Goal: Check status: Check status

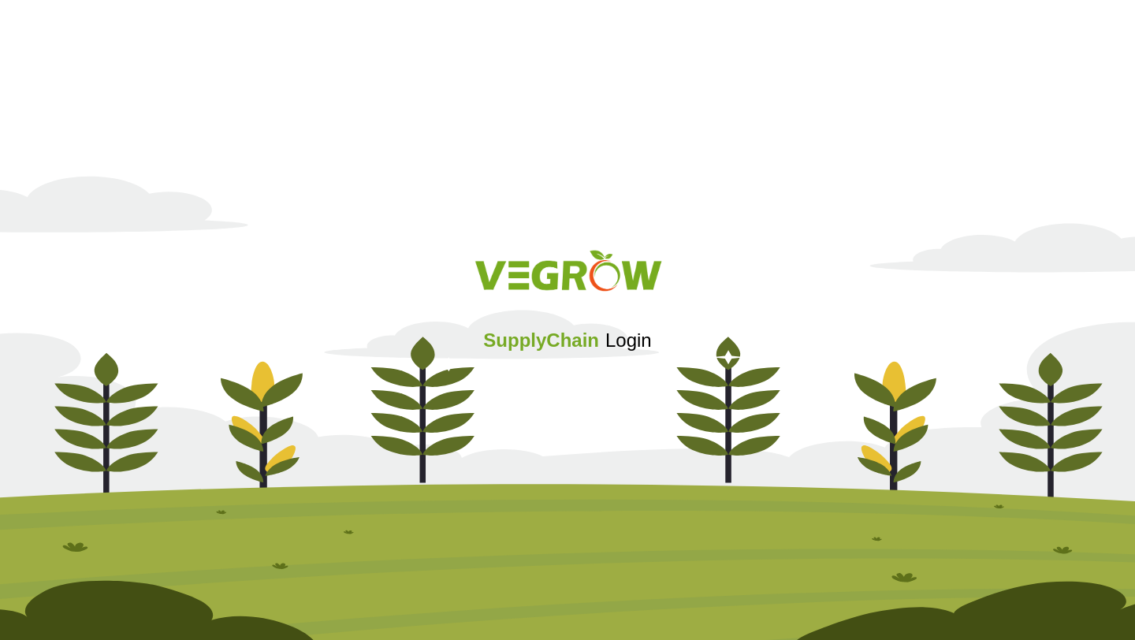
click at [526, 364] on div "SupplyChain Login" at bounding box center [567, 319] width 1135 height 188
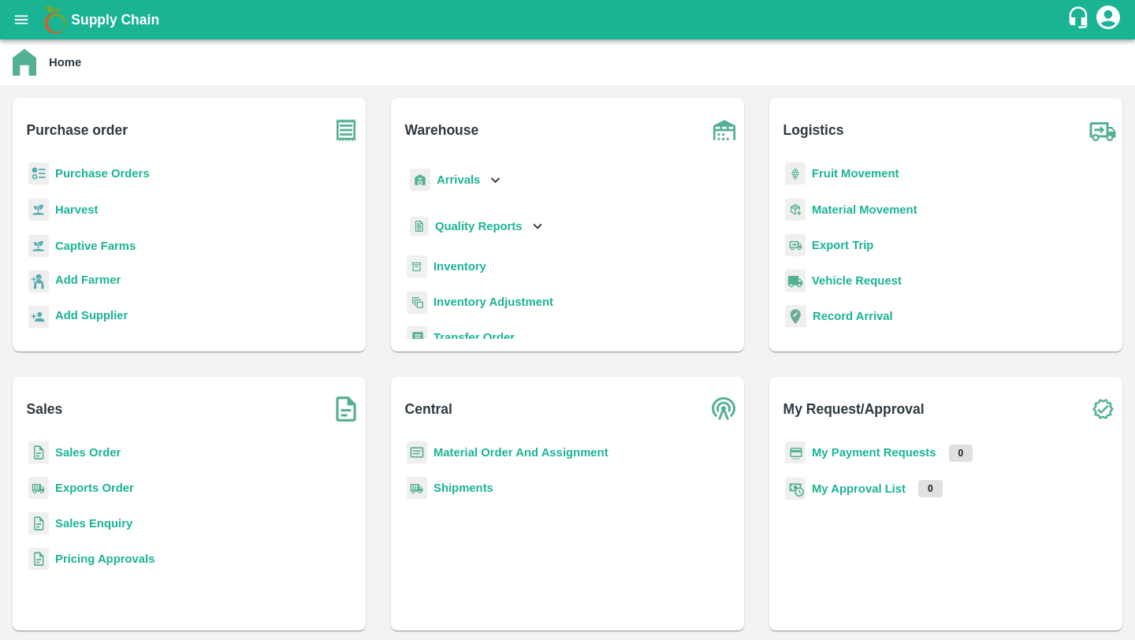
click at [479, 226] on b "Quality Reports" at bounding box center [479, 226] width 88 height 13
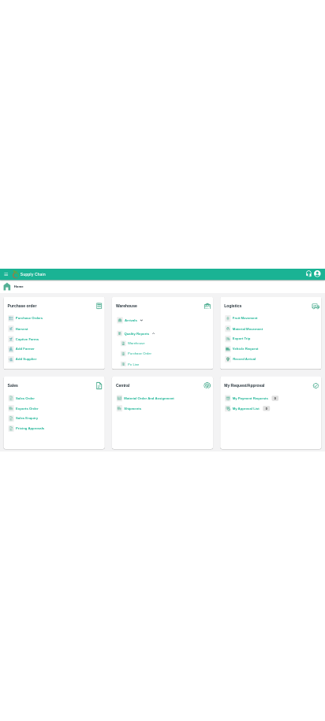
scroll to position [95, 0]
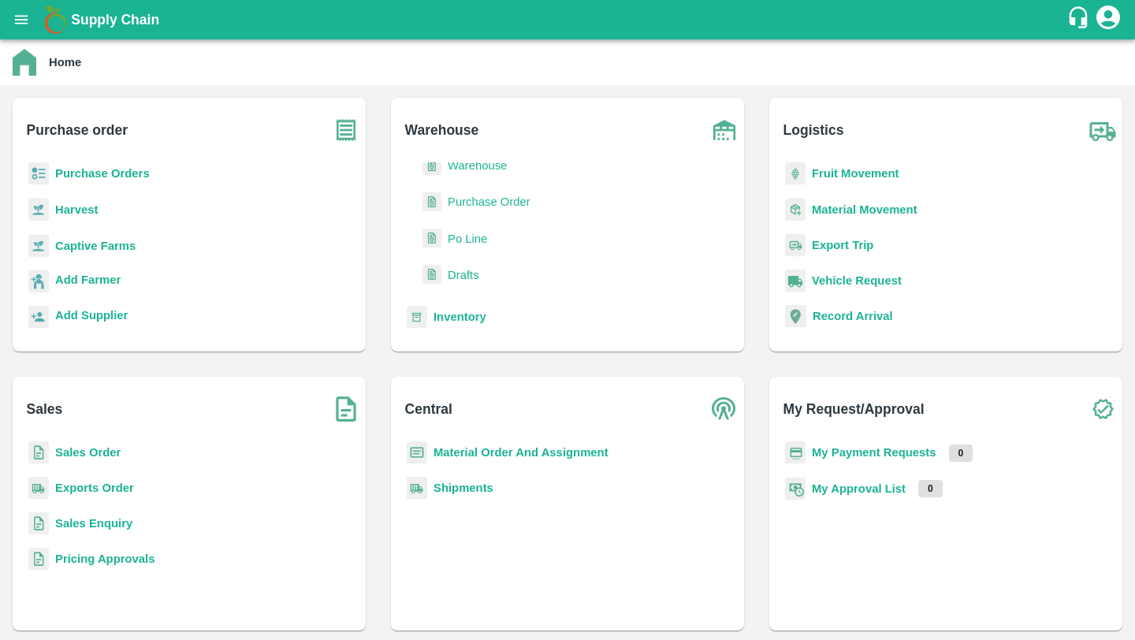
click at [453, 240] on span "Po Line" at bounding box center [467, 238] width 39 height 17
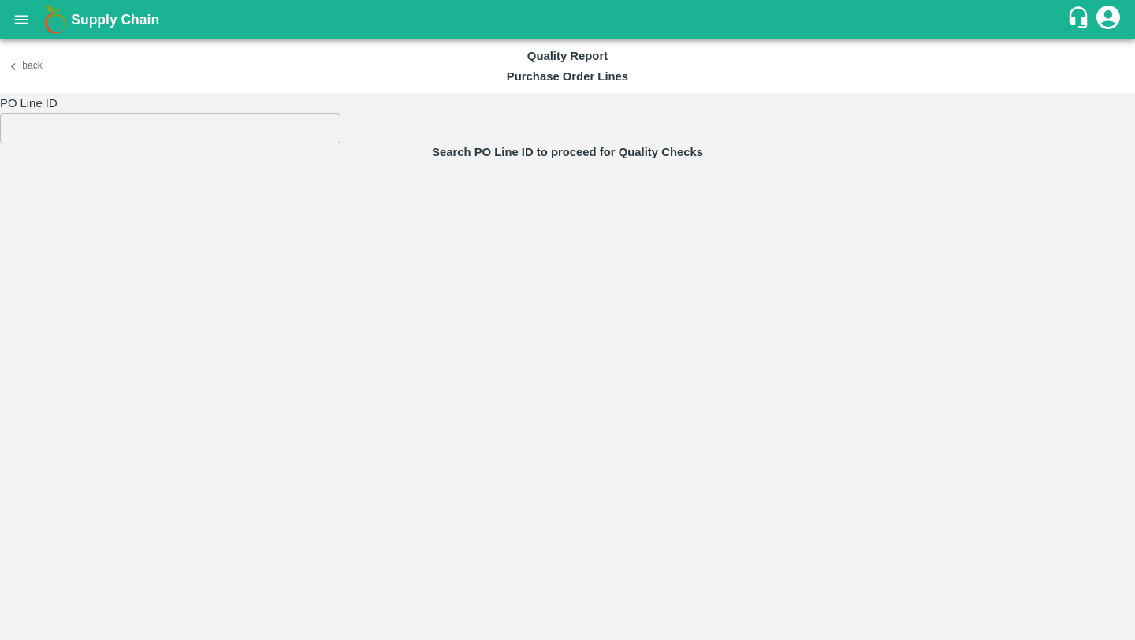
click at [18, 128] on input "number" at bounding box center [170, 129] width 341 height 30
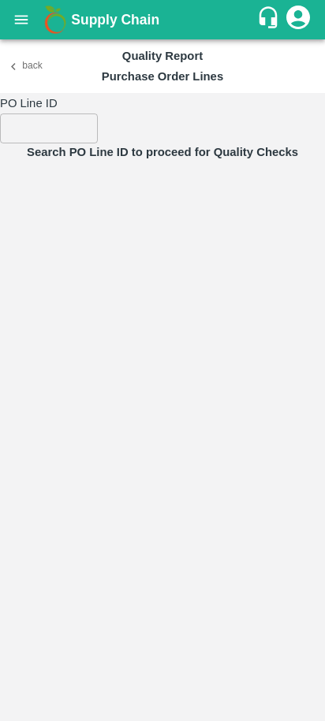
click at [28, 69] on button "Back" at bounding box center [25, 65] width 50 height 23
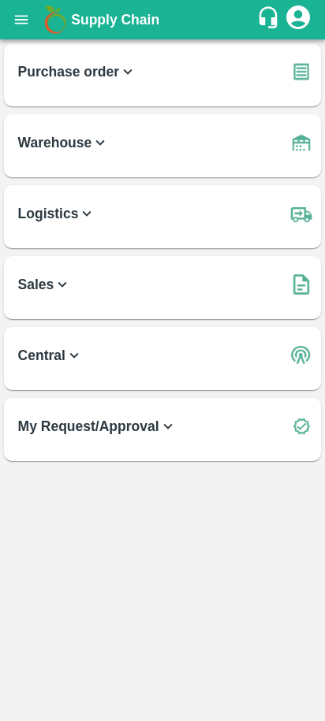
click at [49, 229] on h6 "Logistics" at bounding box center [167, 207] width 299 height 44
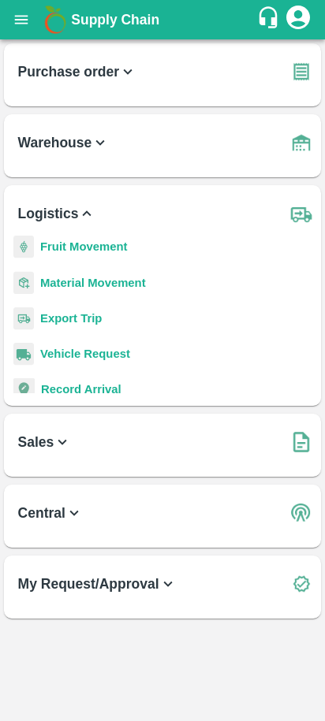
click at [49, 224] on b "Logistics" at bounding box center [57, 214] width 78 height 22
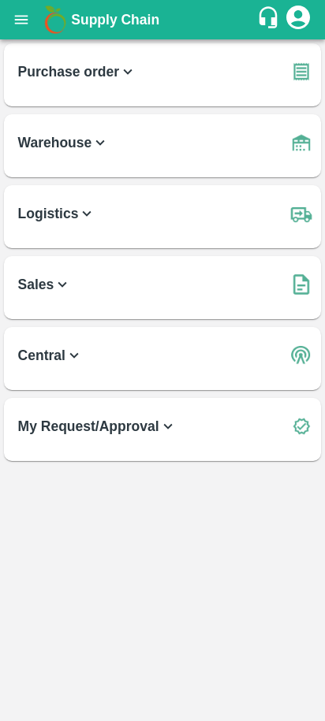
click at [56, 143] on b "Warehouse" at bounding box center [63, 143] width 91 height 22
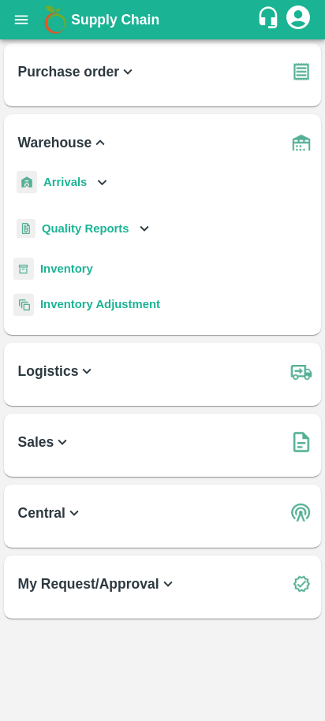
click at [79, 243] on div "Quality Reports" at bounding box center [83, 229] width 140 height 32
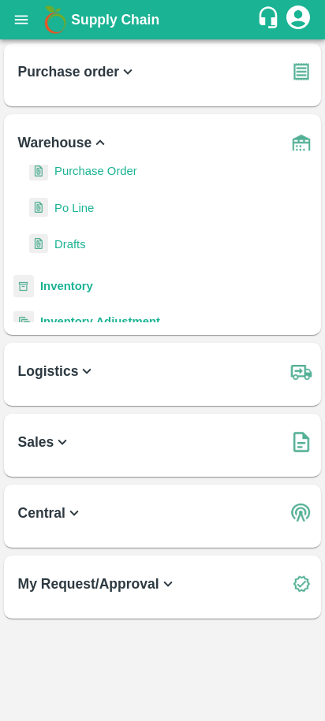
scroll to position [123, 0]
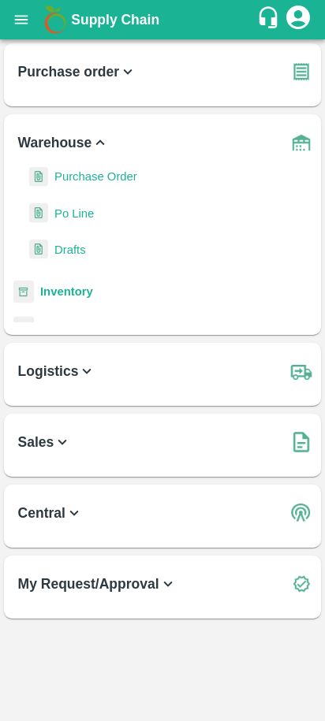
click at [69, 215] on span "Po Line" at bounding box center [73, 213] width 39 height 17
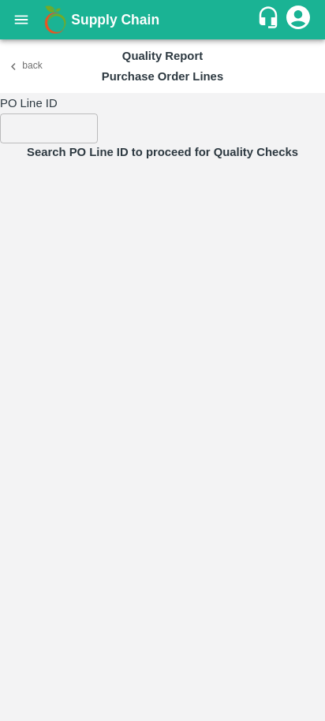
click at [56, 135] on input "number" at bounding box center [49, 129] width 98 height 30
type input "0"
click at [31, 69] on button "Back" at bounding box center [25, 65] width 50 height 23
click at [23, 35] on button "open drawer" at bounding box center [21, 20] width 36 height 36
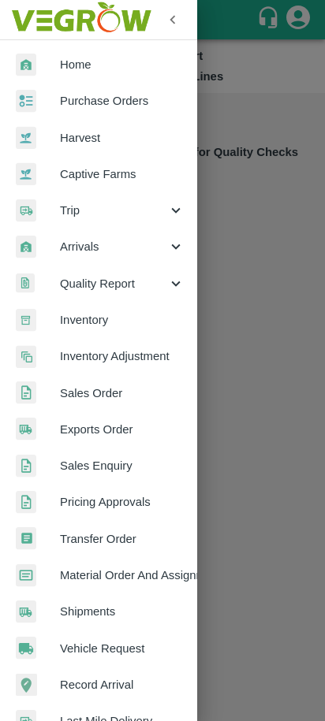
click at [99, 113] on link "Purchase Orders" at bounding box center [98, 101] width 197 height 36
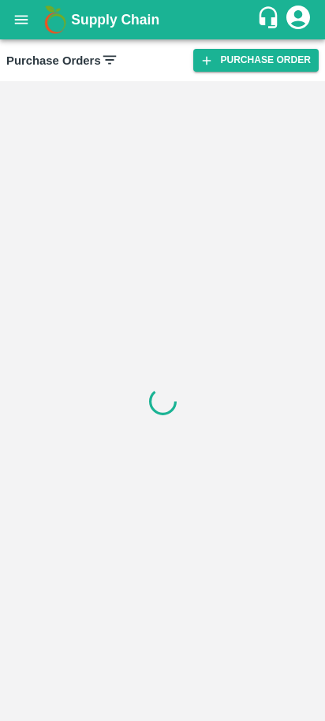
click at [11, 25] on button "open drawer" at bounding box center [21, 20] width 36 height 36
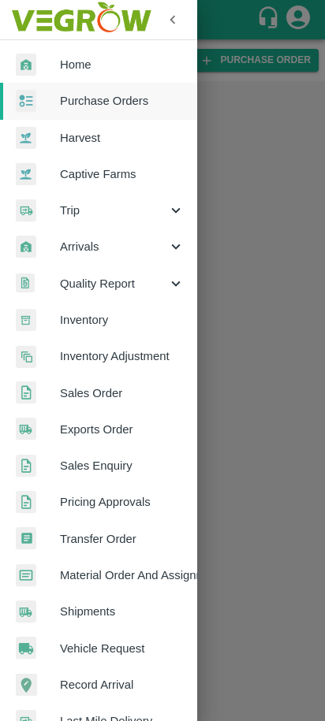
click at [103, 244] on span "Arrivals" at bounding box center [113, 246] width 107 height 17
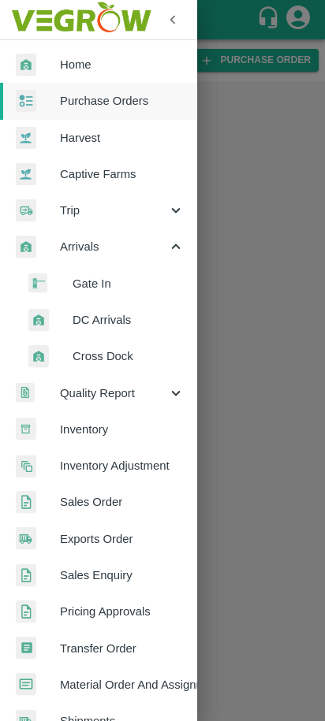
click at [88, 325] on span "DC Arrivals" at bounding box center [129, 319] width 112 height 17
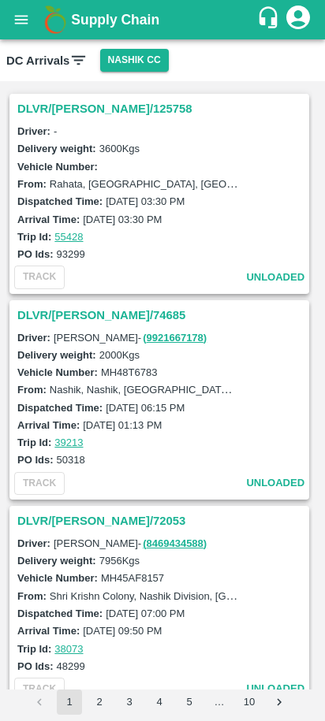
click at [124, 62] on button "Nashik CC" at bounding box center [134, 60] width 69 height 23
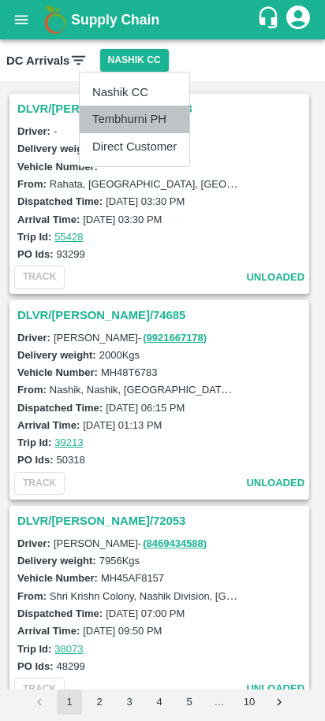
click at [107, 110] on li "Tembhurni PH" at bounding box center [135, 119] width 110 height 27
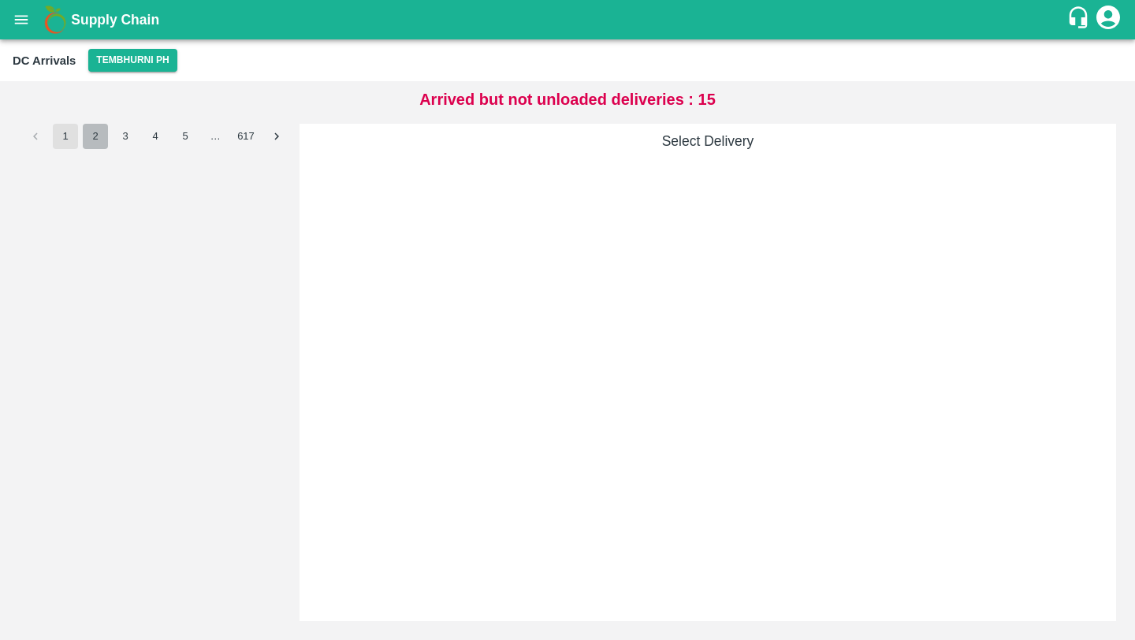
click at [88, 140] on button "2" at bounding box center [95, 136] width 25 height 25
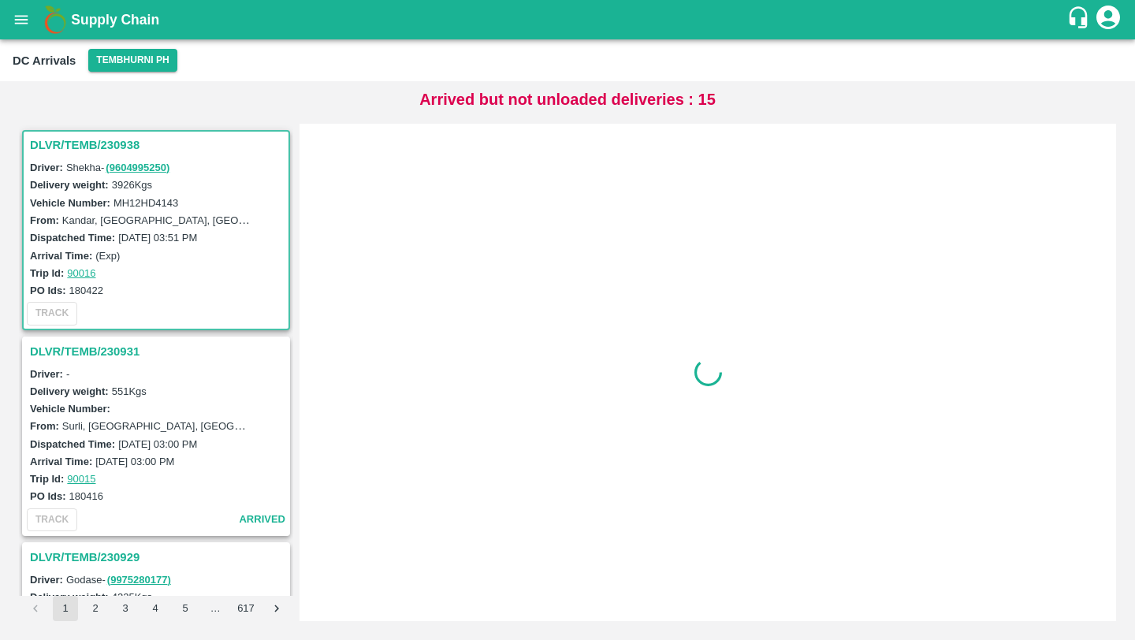
click at [1120, 13] on icon "account of current user" at bounding box center [1108, 17] width 28 height 28
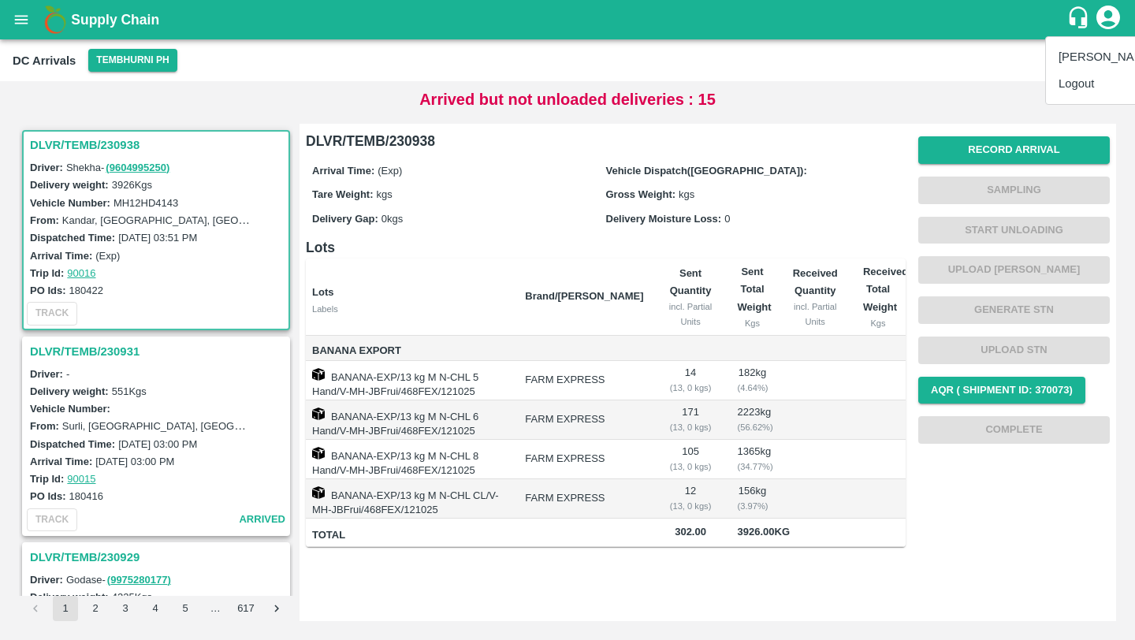
click at [747, 186] on div at bounding box center [567, 320] width 1135 height 640
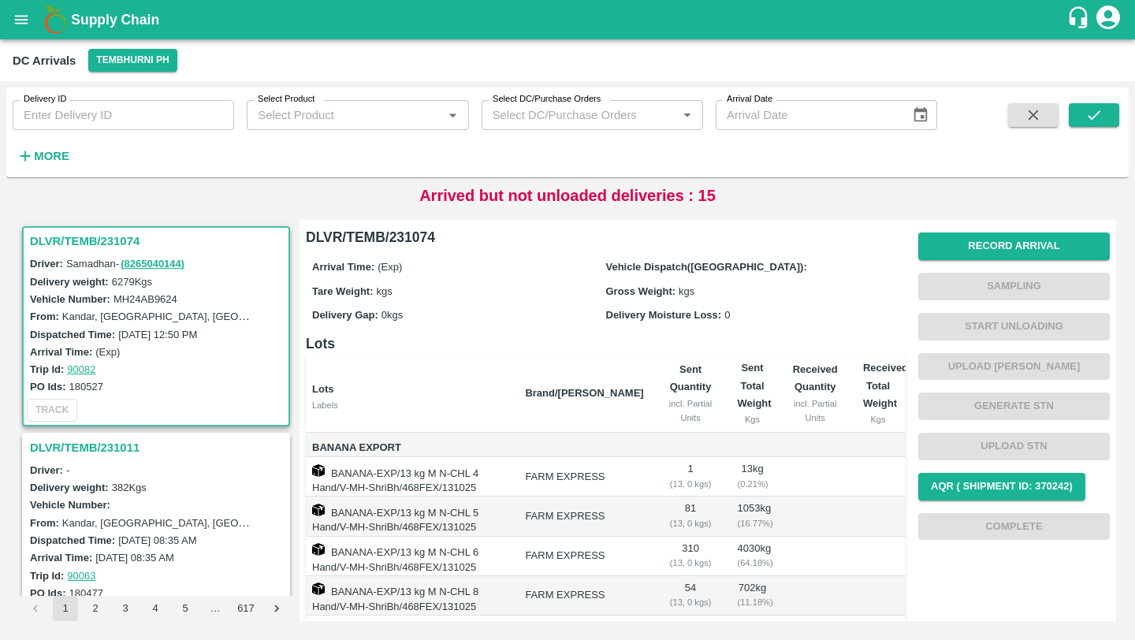
click at [50, 150] on strong "More" at bounding box center [51, 156] width 35 height 13
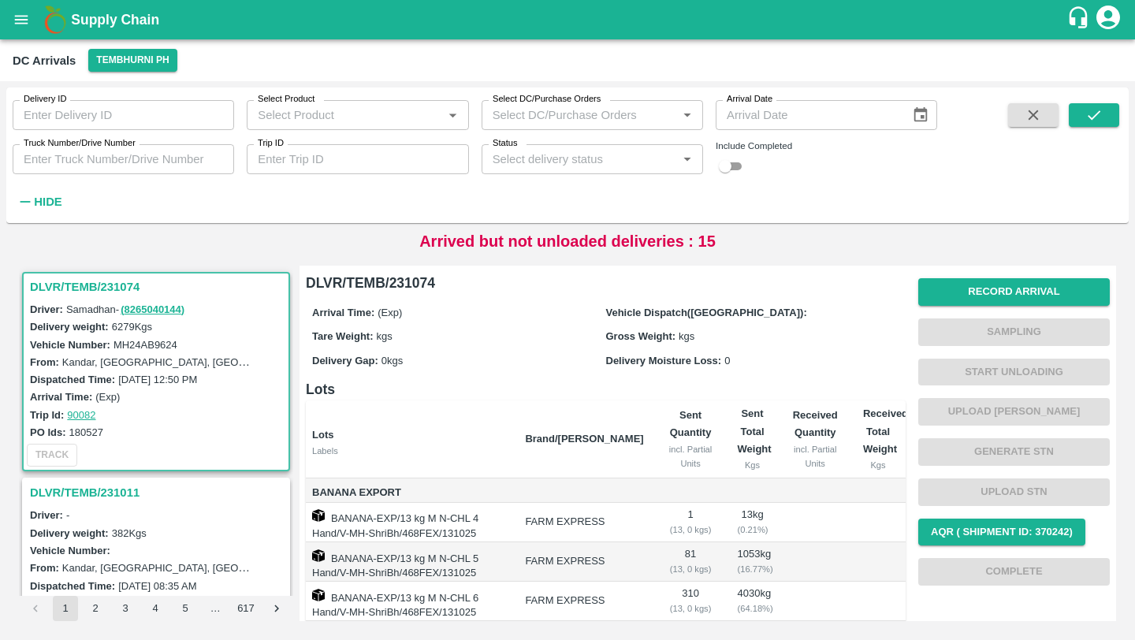
click at [76, 158] on input "Truck Number/Drive Number" at bounding box center [124, 159] width 222 height 30
click at [728, 170] on input "checkbox" at bounding box center [725, 166] width 57 height 19
checkbox input "true"
click at [518, 172] on div "Status   *" at bounding box center [593, 159] width 222 height 30
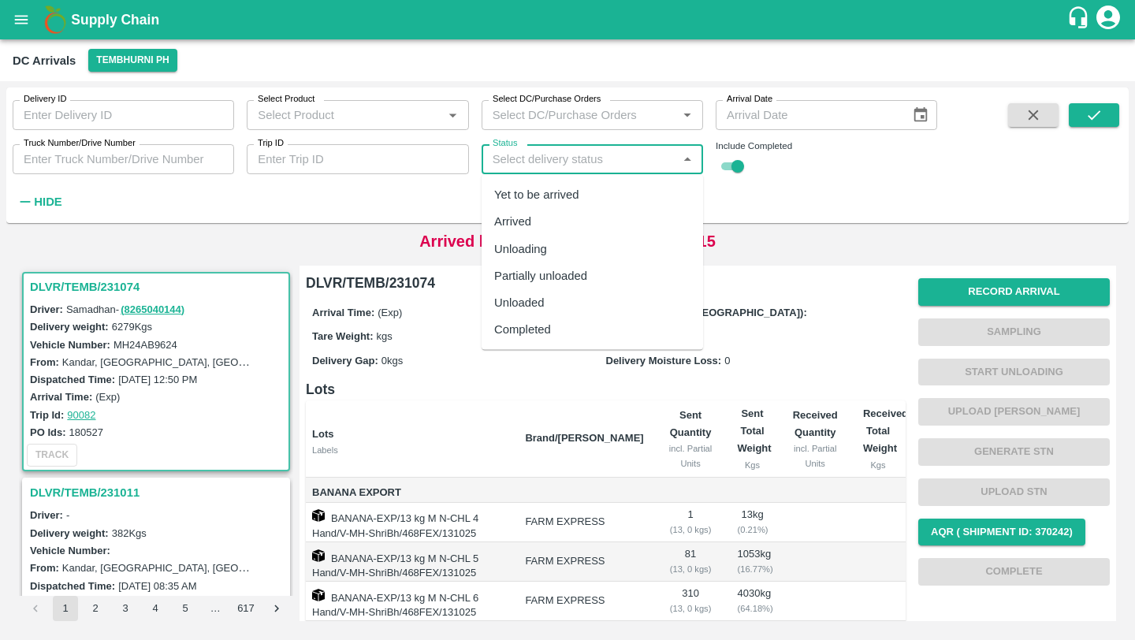
click at [517, 319] on div "Completed" at bounding box center [593, 329] width 222 height 27
type input "Completed"
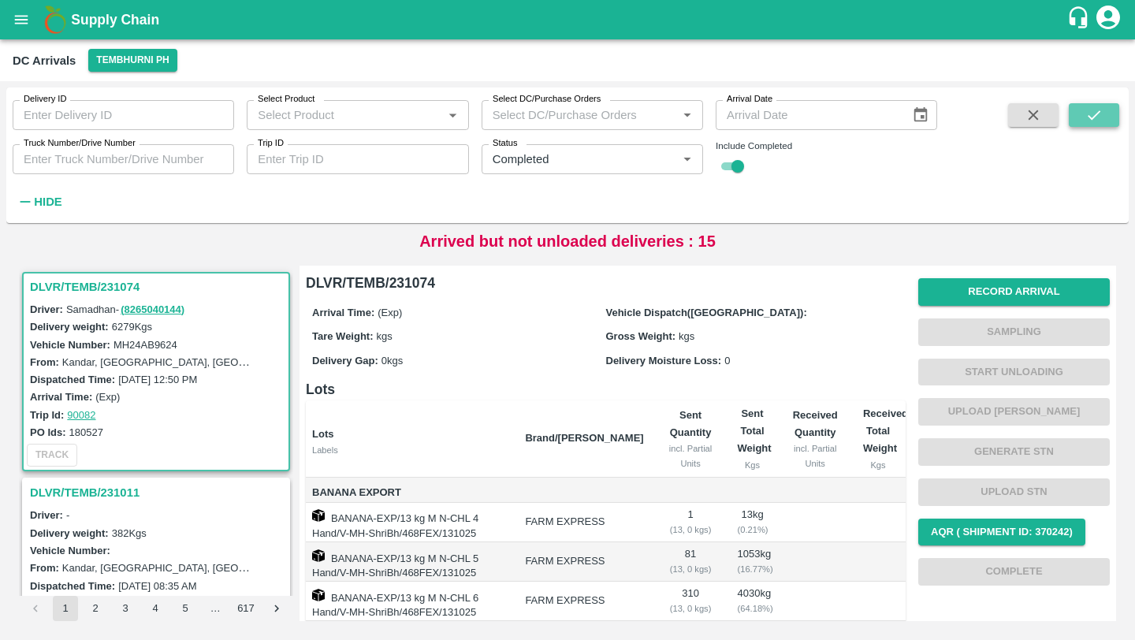
click at [1083, 116] on button "submit" at bounding box center [1094, 115] width 50 height 24
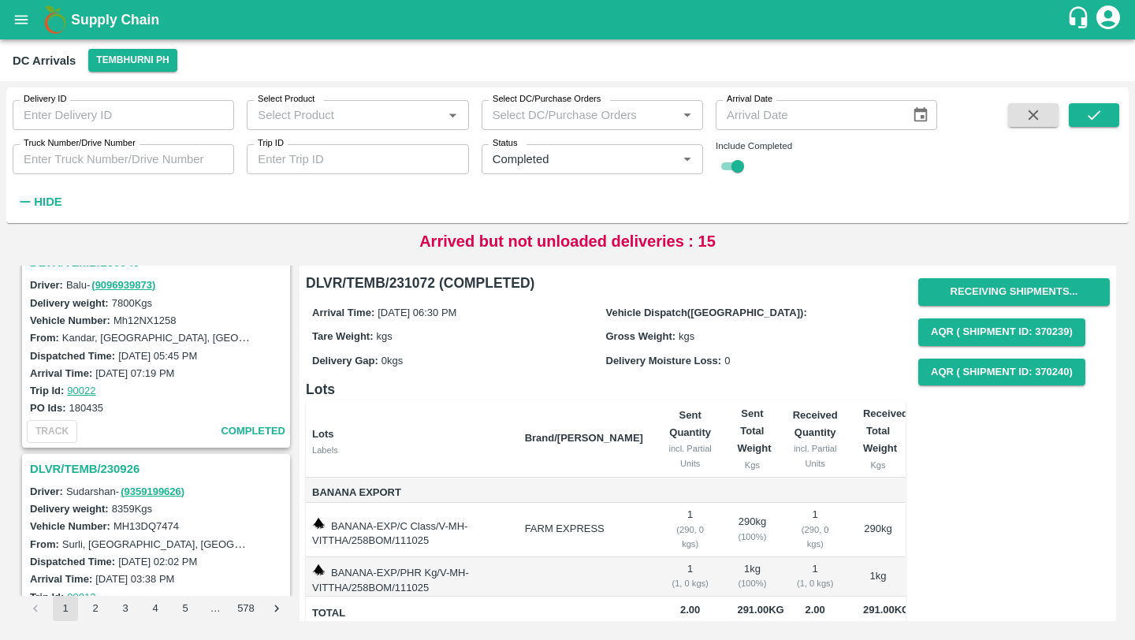
scroll to position [228, 0]
click at [82, 395] on link "90022" at bounding box center [81, 393] width 28 height 12
drag, startPoint x: 107, startPoint y: 410, endPoint x: 69, endPoint y: 411, distance: 37.8
click at [69, 411] on div "PO Ids: 180435" at bounding box center [158, 409] width 257 height 17
copy label "180435"
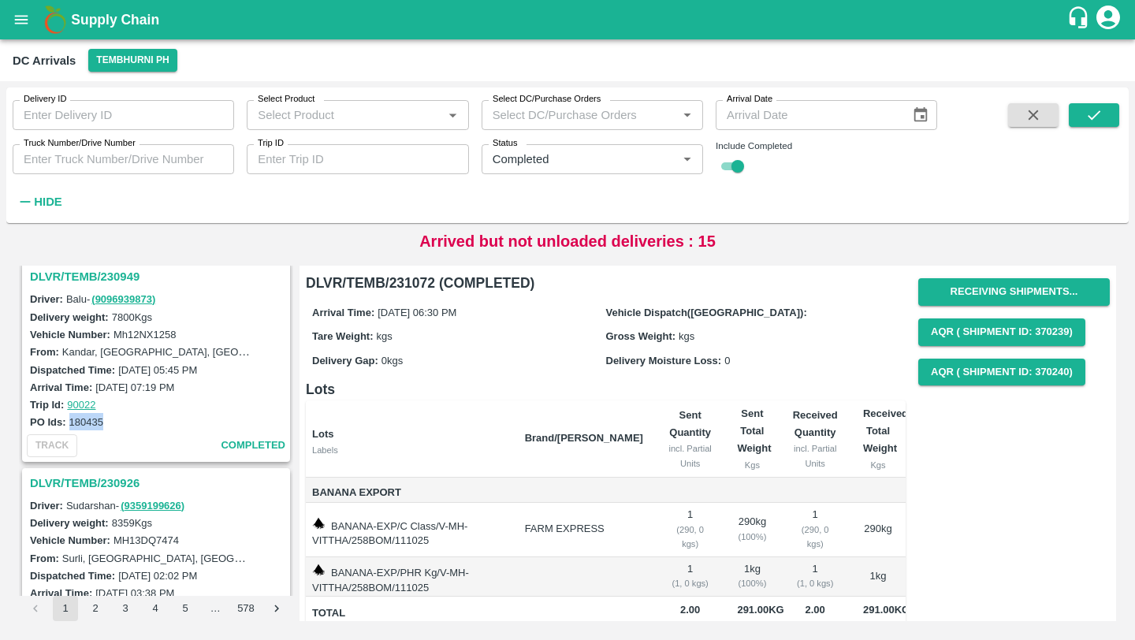
scroll to position [213, 0]
click at [123, 378] on label "12 Oct 2025, 05:45 PM" at bounding box center [157, 373] width 79 height 12
click at [81, 285] on h3 "DLVR/TEMB/230949" at bounding box center [158, 280] width 257 height 20
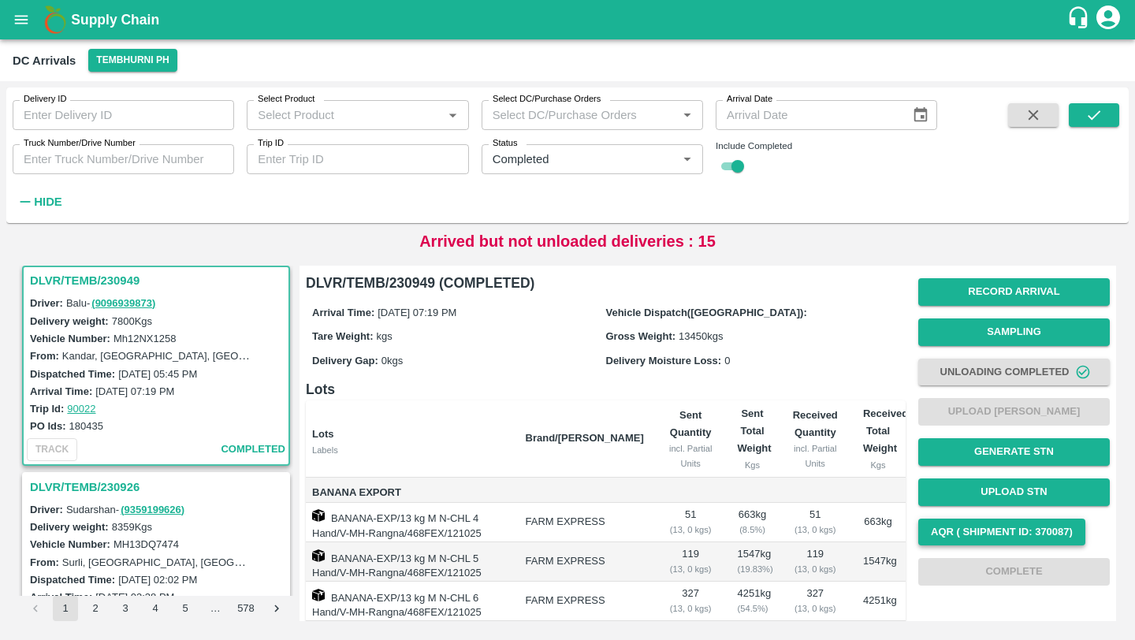
click at [989, 535] on button "AQR ( Shipment Id: 370087)" at bounding box center [1001, 533] width 167 height 28
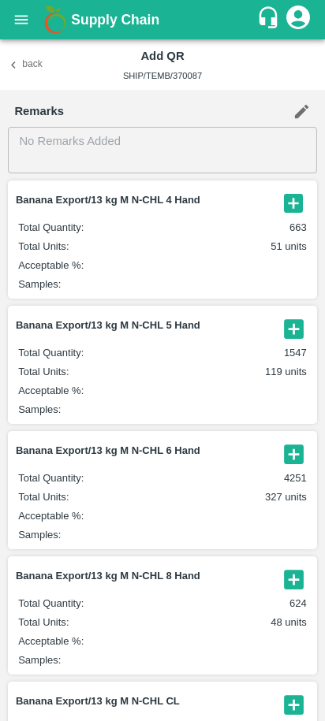
click at [197, 80] on div "Add QR SHIP/TEMB/370087" at bounding box center [163, 65] width 188 height 38
click at [290, 200] on icon "button" at bounding box center [294, 204] width 26 height 26
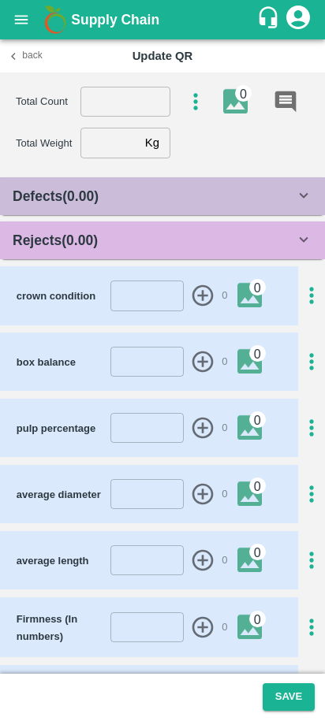
click at [200, 190] on div "Defects ( 0.00 )" at bounding box center [154, 196] width 282 height 22
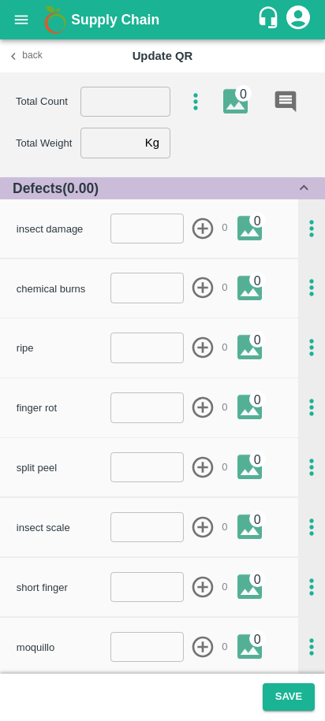
click at [199, 190] on div "Defects ( 0.00 )" at bounding box center [154, 188] width 282 height 22
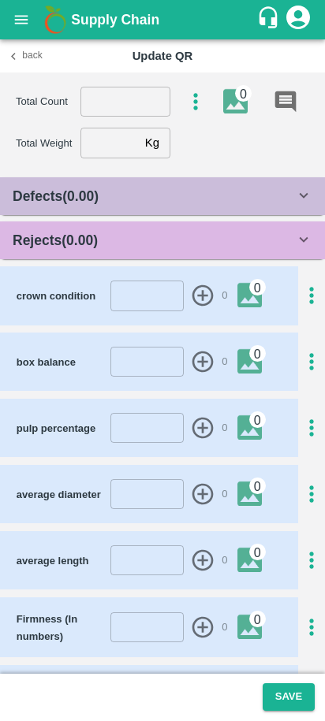
click at [190, 210] on div "Defects ( 0.00 )" at bounding box center [162, 196] width 325 height 38
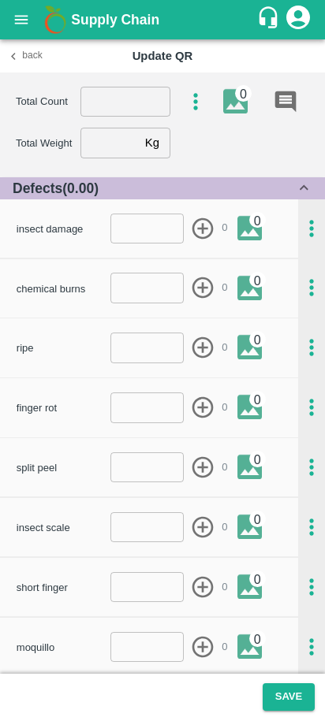
click at [155, 199] on div "Defects ( 0.00 )" at bounding box center [154, 188] width 282 height 22
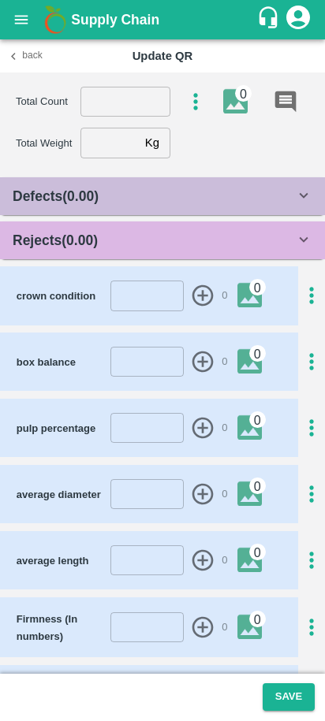
click at [106, 245] on div "Rejects ( 0.00 )" at bounding box center [154, 240] width 282 height 22
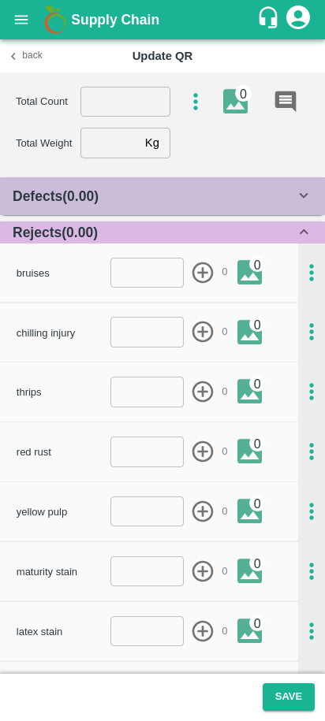
click at [106, 241] on div "Rejects ( 0.00 )" at bounding box center [154, 233] width 282 height 22
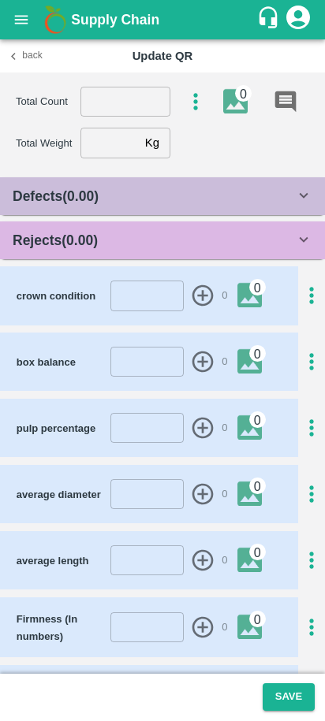
click at [193, 112] on icon "button" at bounding box center [196, 102] width 26 height 26
click at [14, 27] on div at bounding box center [162, 360] width 325 height 721
click at [20, 21] on icon "open drawer" at bounding box center [21, 19] width 17 height 17
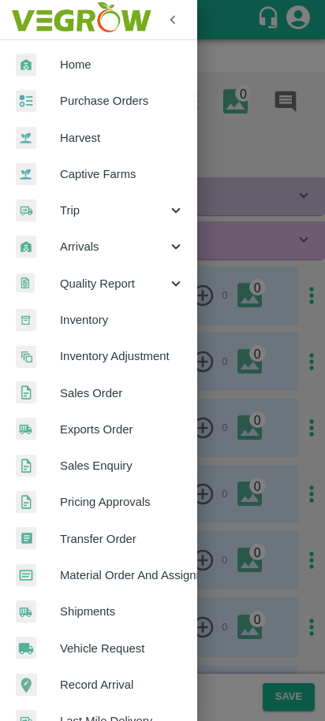
click at [232, 162] on div at bounding box center [162, 360] width 325 height 721
